Goal: Find specific page/section: Find specific page/section

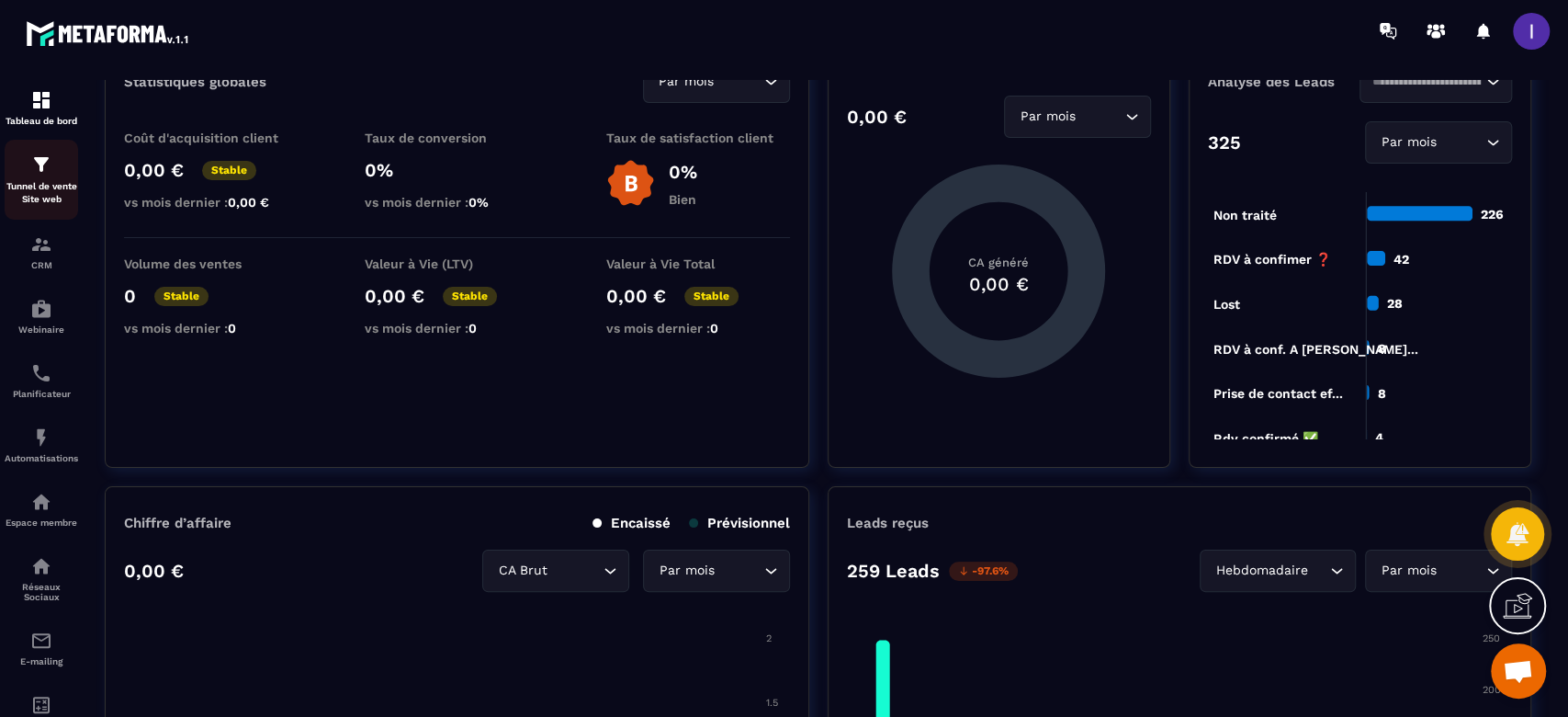
scroll to position [123, 0]
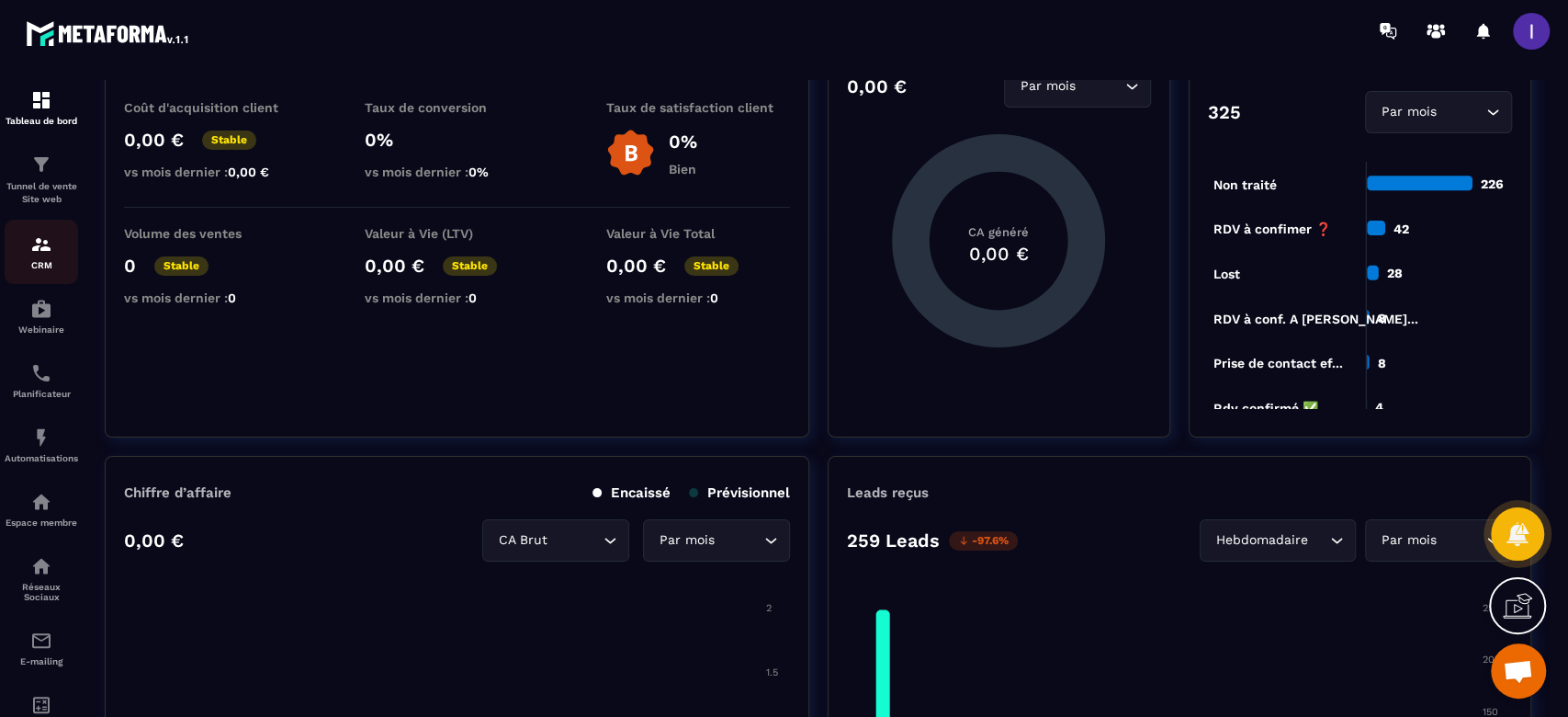
click at [43, 246] on img at bounding box center [42, 244] width 22 height 22
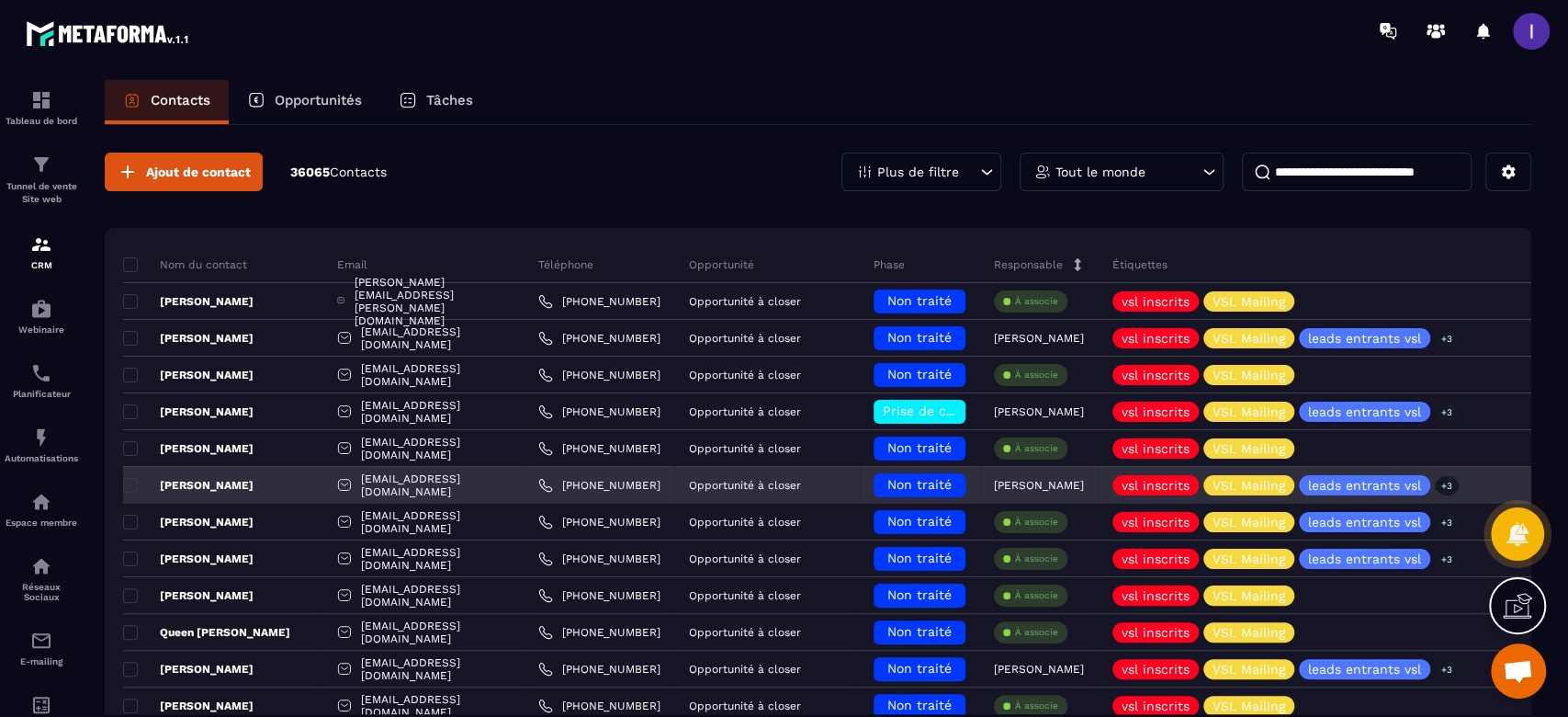
click at [37, 393] on p "Planificateur" at bounding box center [41, 393] width 73 height 10
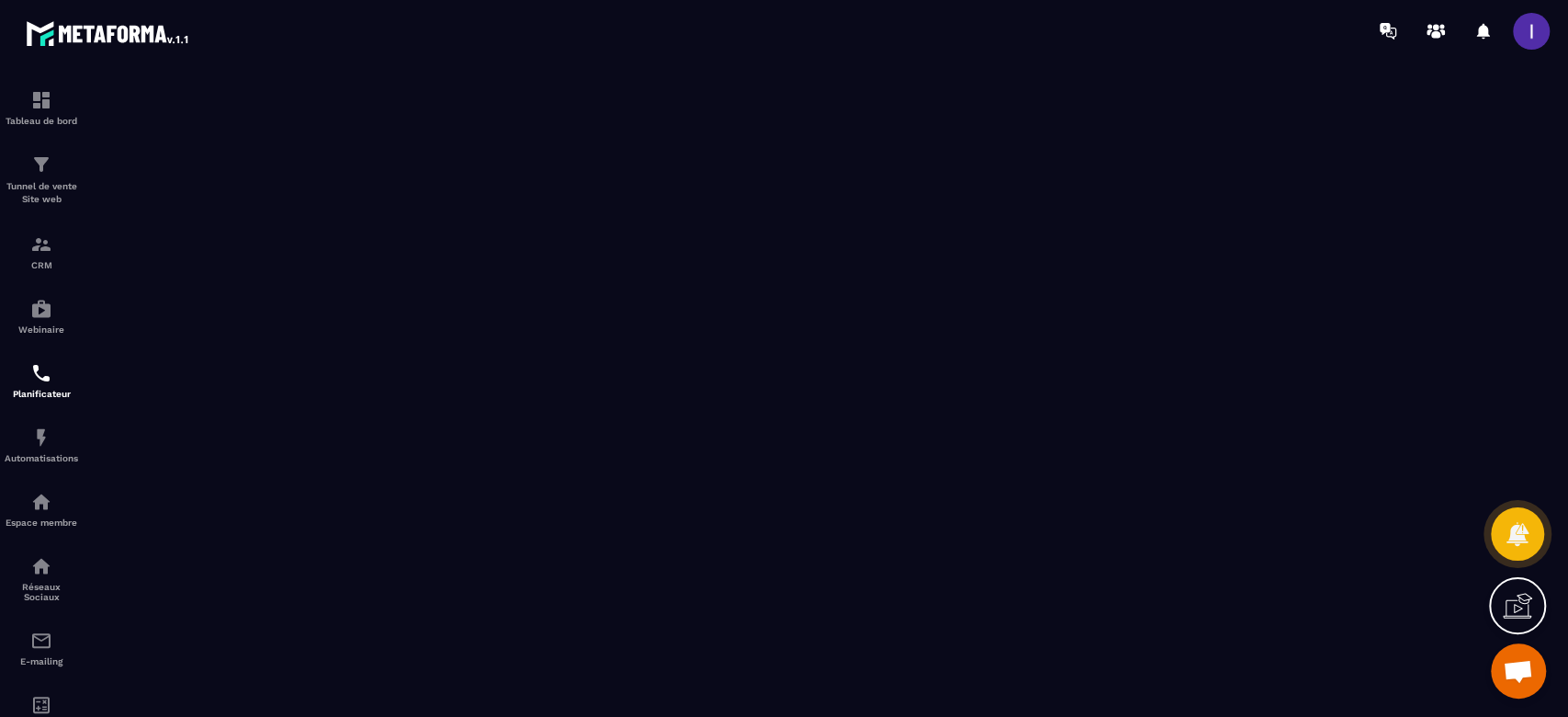
scroll to position [1453, 0]
